Goal: Information Seeking & Learning: Learn about a topic

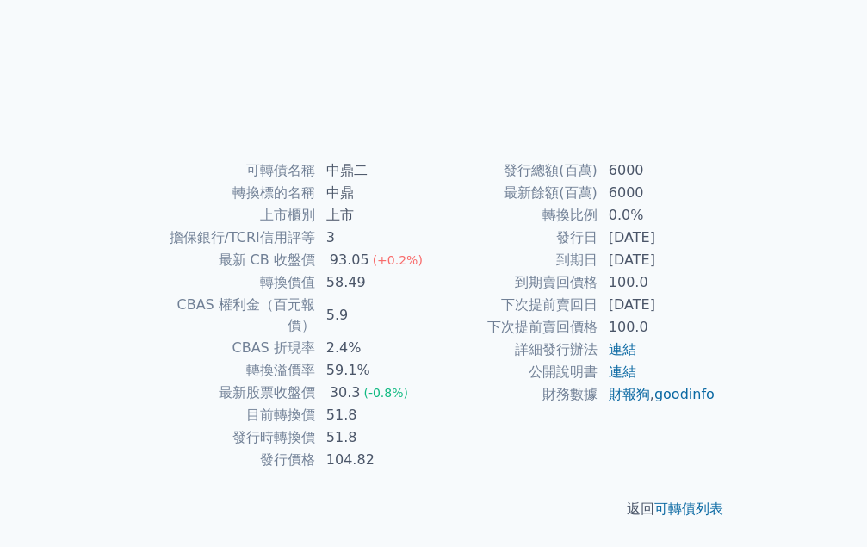
scroll to position [345, 0]
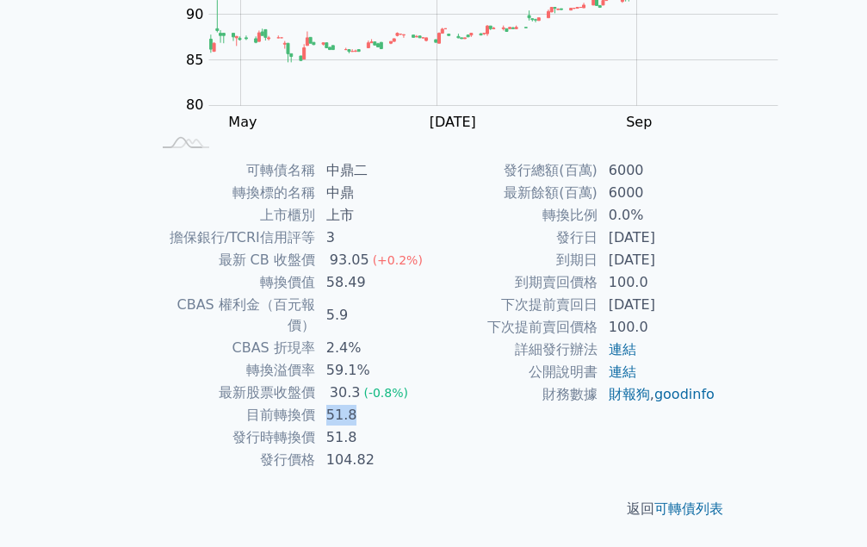
drag, startPoint x: 439, startPoint y: 292, endPoint x: 487, endPoint y: 292, distance: 47.4
click at [434, 404] on td "51.8" at bounding box center [375, 415] width 118 height 22
drag, startPoint x: 438, startPoint y: 258, endPoint x: 482, endPoint y: 254, distance: 44.1
click at [434, 359] on td "59.1%" at bounding box center [375, 370] width 118 height 22
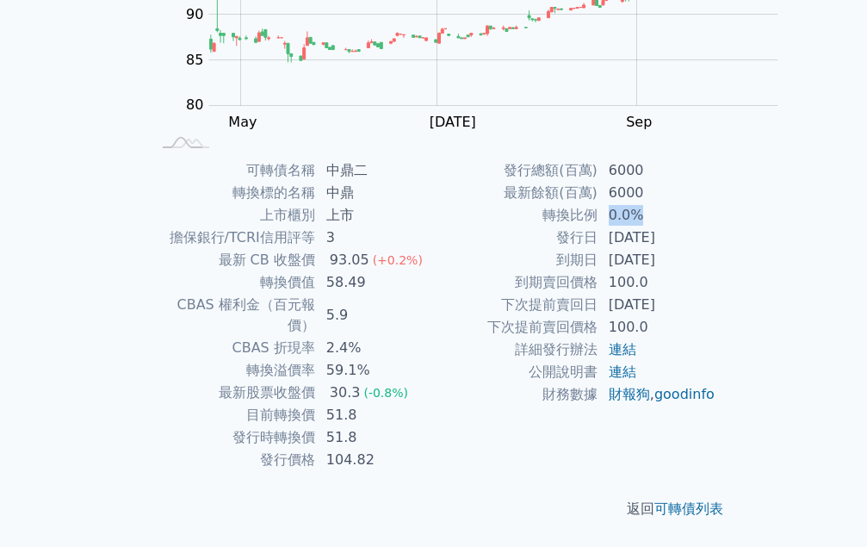
drag, startPoint x: 463, startPoint y: 395, endPoint x: 500, endPoint y: 395, distance: 36.2
click at [599, 227] on td "0.0%" at bounding box center [658, 215] width 118 height 22
click at [599, 204] on td "6000" at bounding box center [658, 193] width 118 height 22
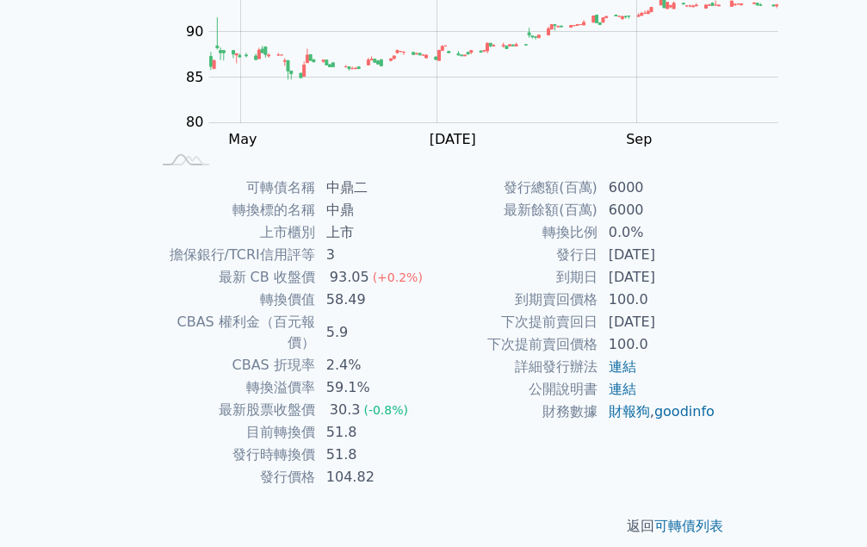
scroll to position [251, 0]
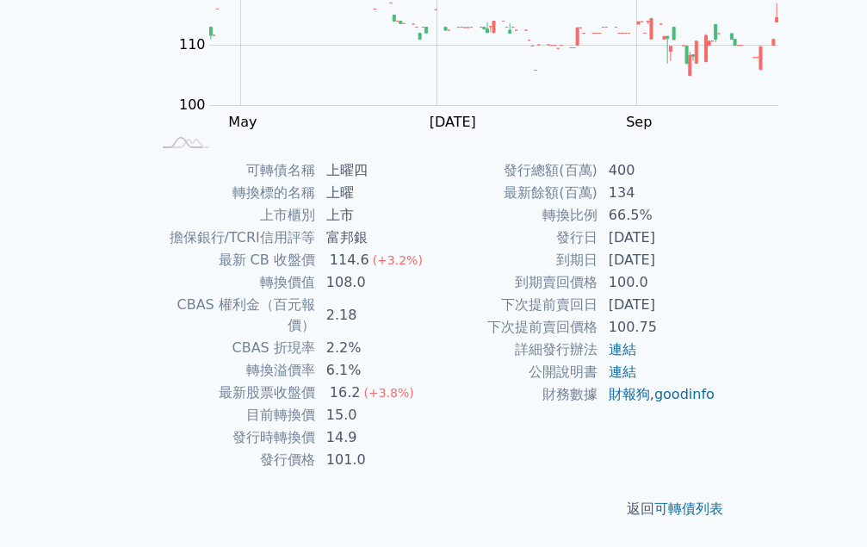
scroll to position [345, 0]
drag, startPoint x: 444, startPoint y: 196, endPoint x: 486, endPoint y: 196, distance: 41.3
click at [434, 271] on td "108.0" at bounding box center [375, 282] width 118 height 22
click at [434, 359] on td "6.1%" at bounding box center [375, 370] width 118 height 22
drag, startPoint x: 443, startPoint y: 170, endPoint x: 471, endPoint y: 172, distance: 28.5
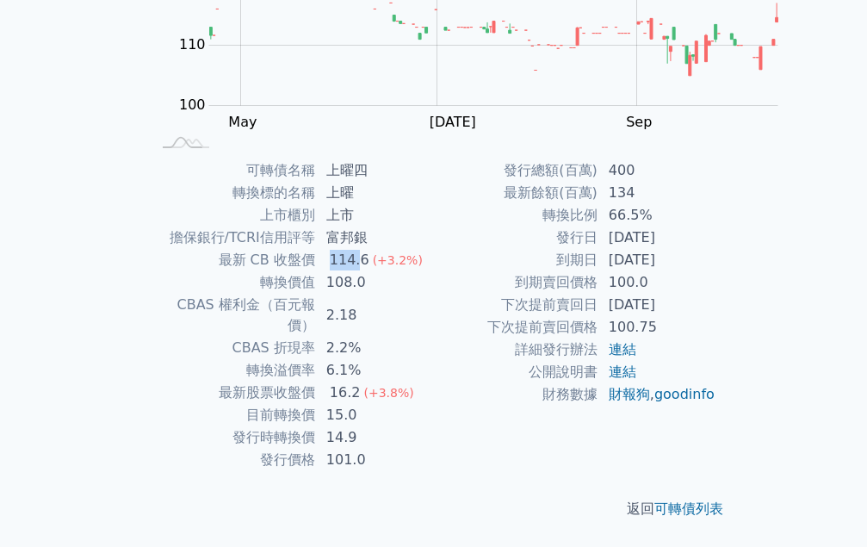
click at [434, 249] on td "114.6 (+3.2%)" at bounding box center [375, 260] width 118 height 22
click at [434, 382] on td "16.2 (+3.8%)" at bounding box center [375, 393] width 118 height 22
drag, startPoint x: 444, startPoint y: 348, endPoint x: 491, endPoint y: 348, distance: 47.4
click at [599, 182] on td "400" at bounding box center [658, 170] width 118 height 22
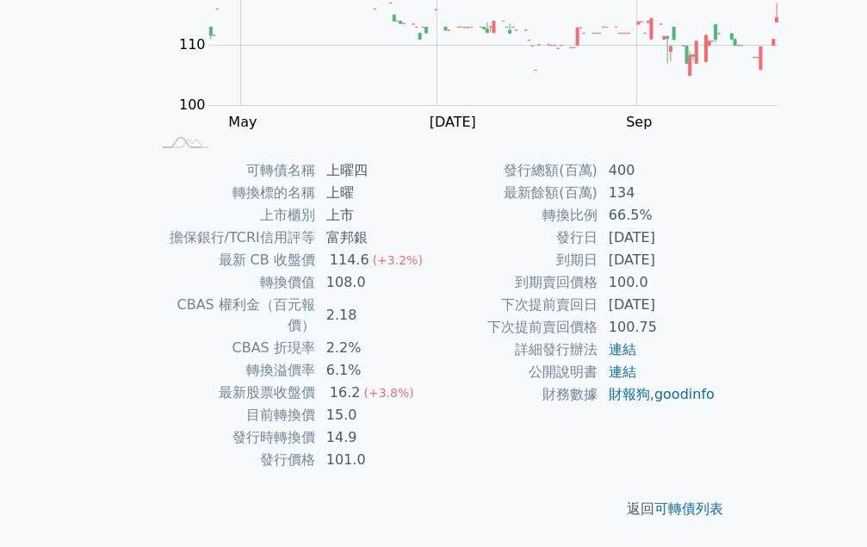
scroll to position [423, 0]
drag, startPoint x: 441, startPoint y: 310, endPoint x: 490, endPoint y: 309, distance: 49.1
click at [599, 227] on td "66.5%" at bounding box center [658, 215] width 118 height 22
